Goal: Transaction & Acquisition: Subscribe to service/newsletter

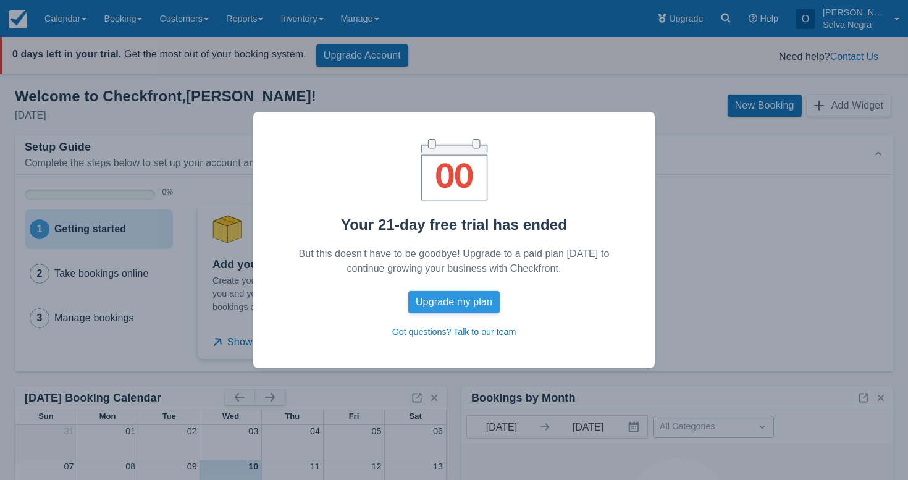
click at [493, 304] on button "Upgrade my plan" at bounding box center [453, 302] width 91 height 22
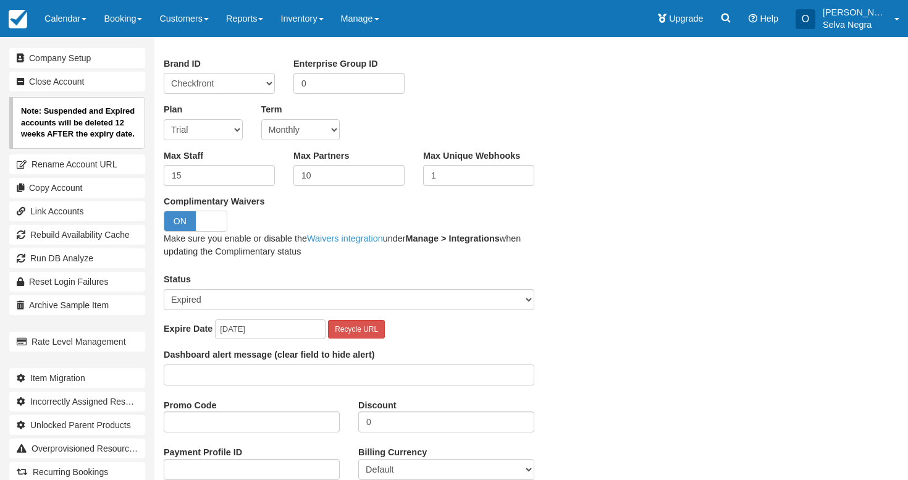
scroll to position [116, 0]
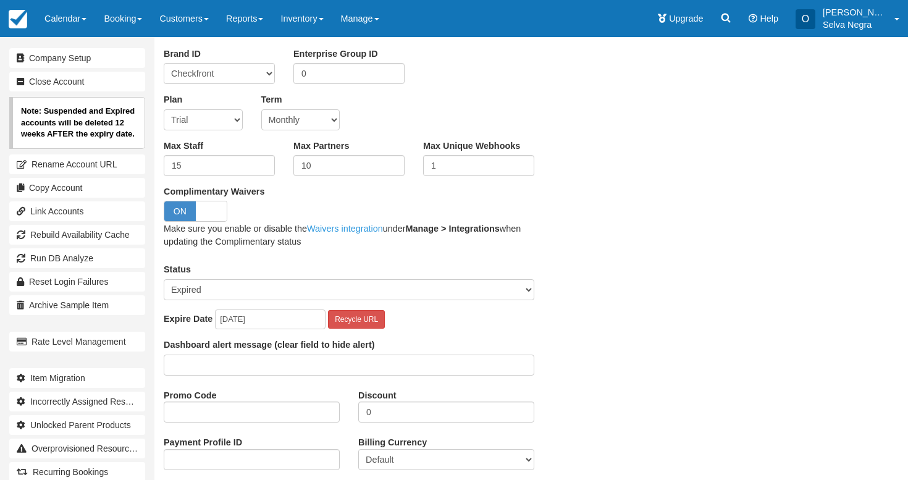
click at [211, 119] on select "Trial Soho Professional Plus Managed Developer Partner Flex Complementary Hiber…" at bounding box center [203, 119] width 79 height 21
click at [224, 120] on select "Trial Soho Professional Plus Managed Developer Partner Flex Complementary Hiber…" at bounding box center [203, 119] width 79 height 21
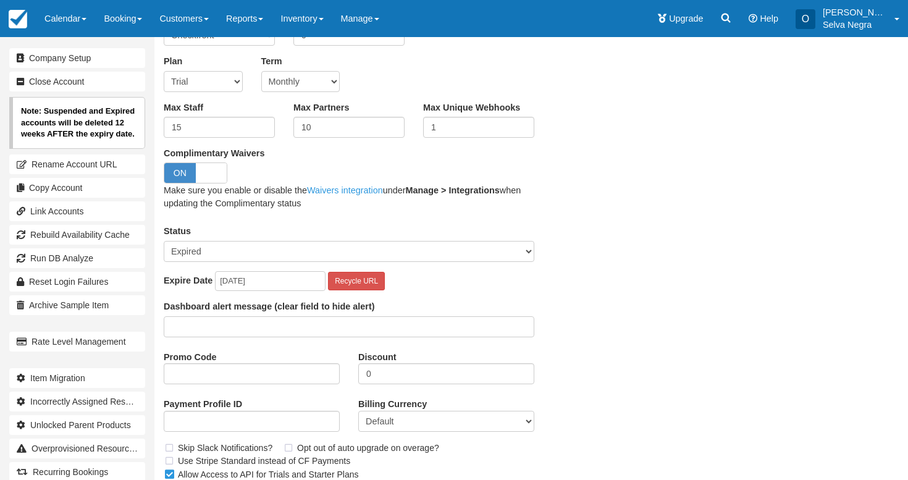
scroll to position [0, 0]
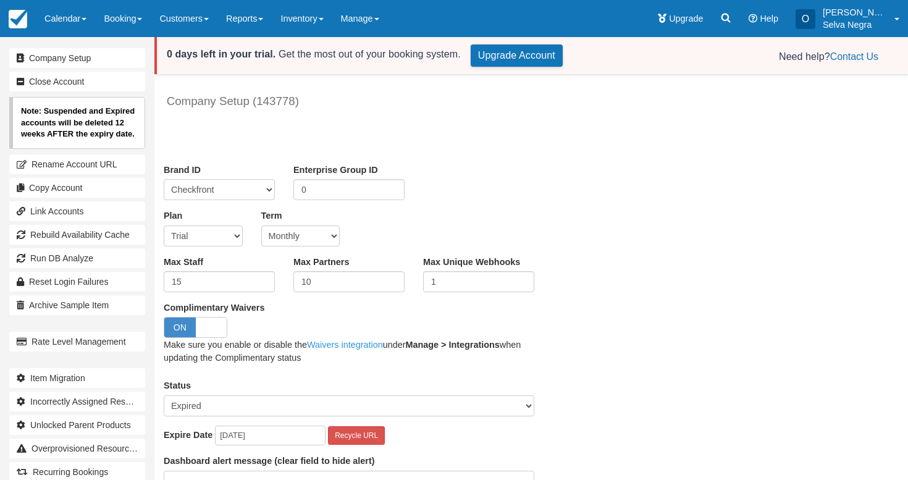
click at [219, 240] on select "Trial Soho Professional Plus Managed Developer Partner Flex Complementary Hiber…" at bounding box center [203, 235] width 79 height 21
click at [226, 216] on div "Plan Trial Soho Professional Plus Managed Developer Partner Flex Complementary …" at bounding box center [203, 227] width 98 height 37
click at [211, 239] on select "Trial Soho Professional Plus Managed Developer Partner Flex Complementary Hiber…" at bounding box center [203, 235] width 79 height 21
select select "22"
click at [164, 225] on select "Trial Soho Professional Plus Managed Developer Partner Flex Complementary Hiber…" at bounding box center [203, 235] width 79 height 21
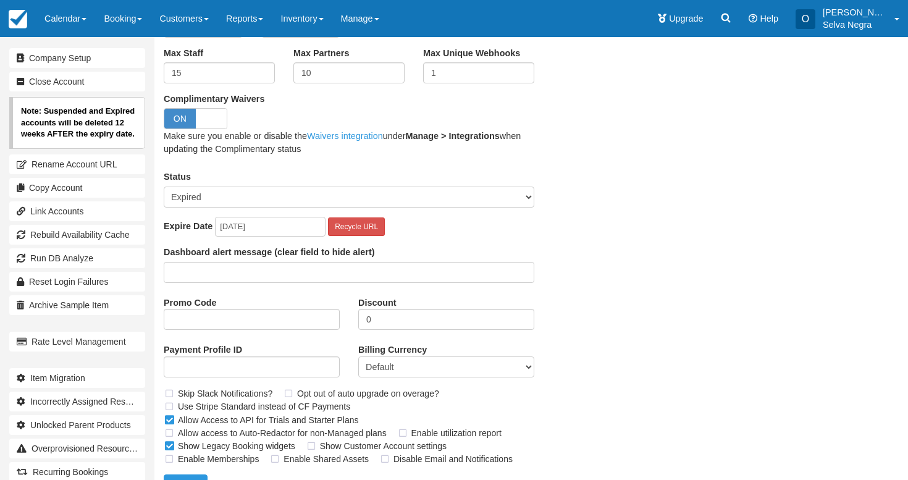
scroll to position [235, 0]
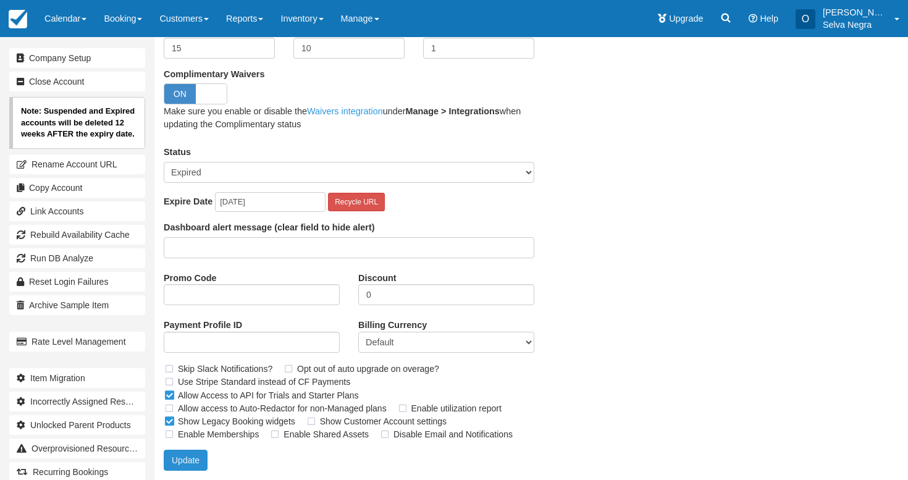
click at [185, 459] on button "Update" at bounding box center [186, 460] width 44 height 21
